Goal: Information Seeking & Learning: Learn about a topic

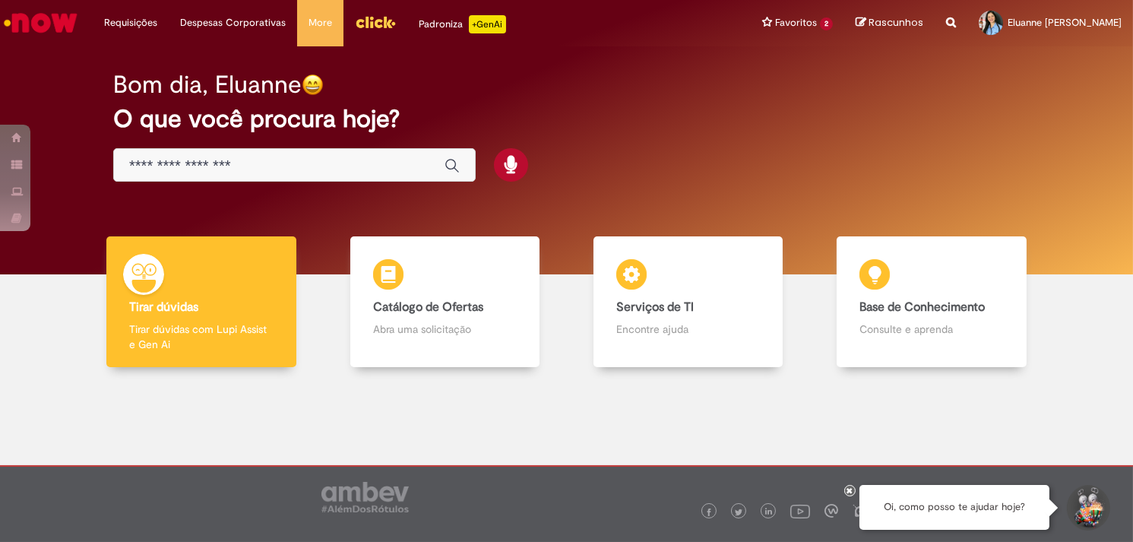
click at [236, 163] on input "Basta digitar aqui" at bounding box center [279, 165] width 300 height 17
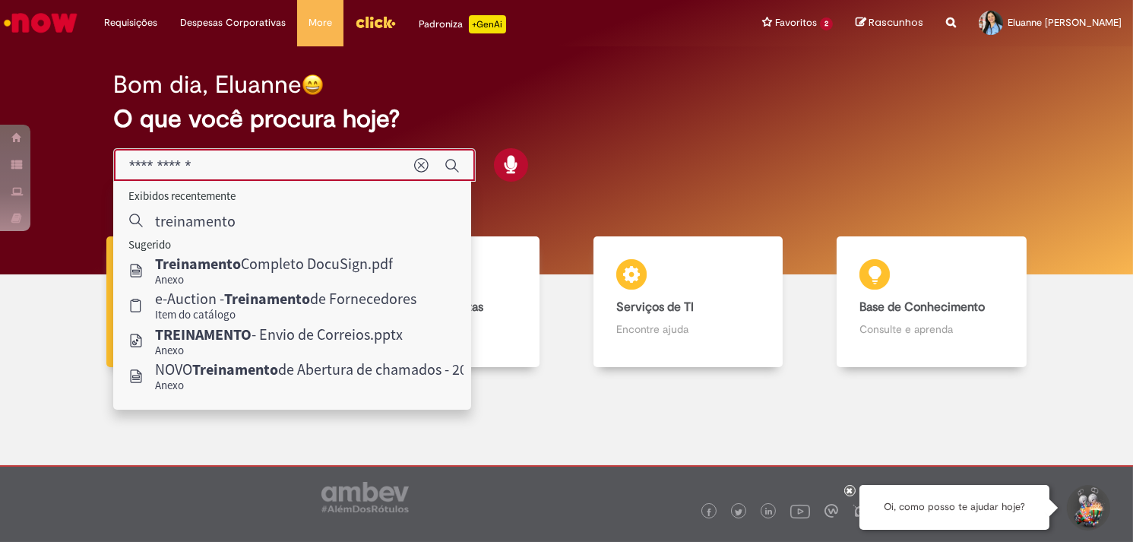
type input "**********"
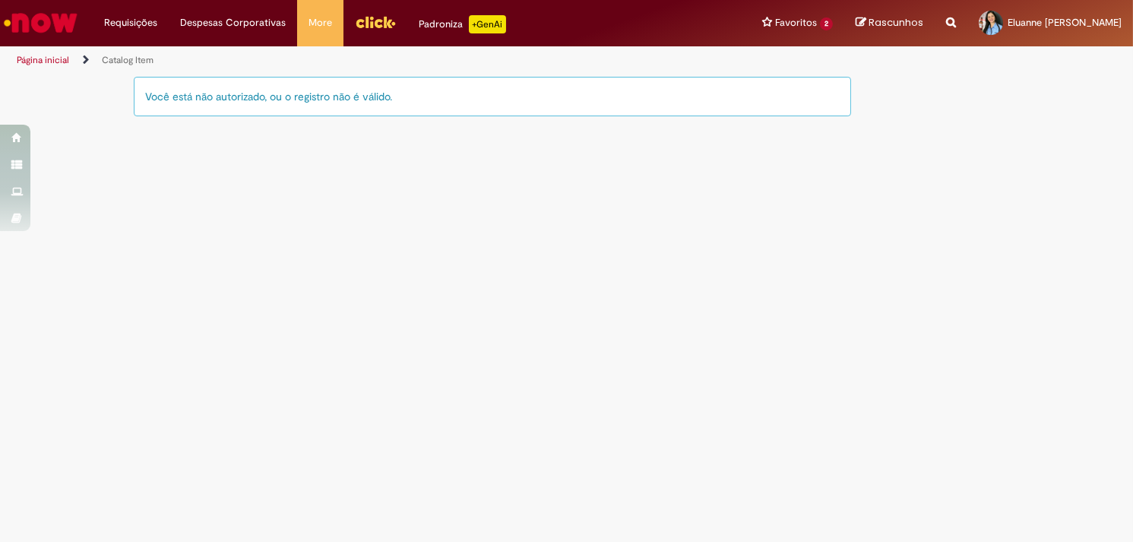
click at [246, 94] on div "Você está não autorizado, ou o registro não é válido." at bounding box center [493, 97] width 718 height 40
